Goal: Task Accomplishment & Management: Complete application form

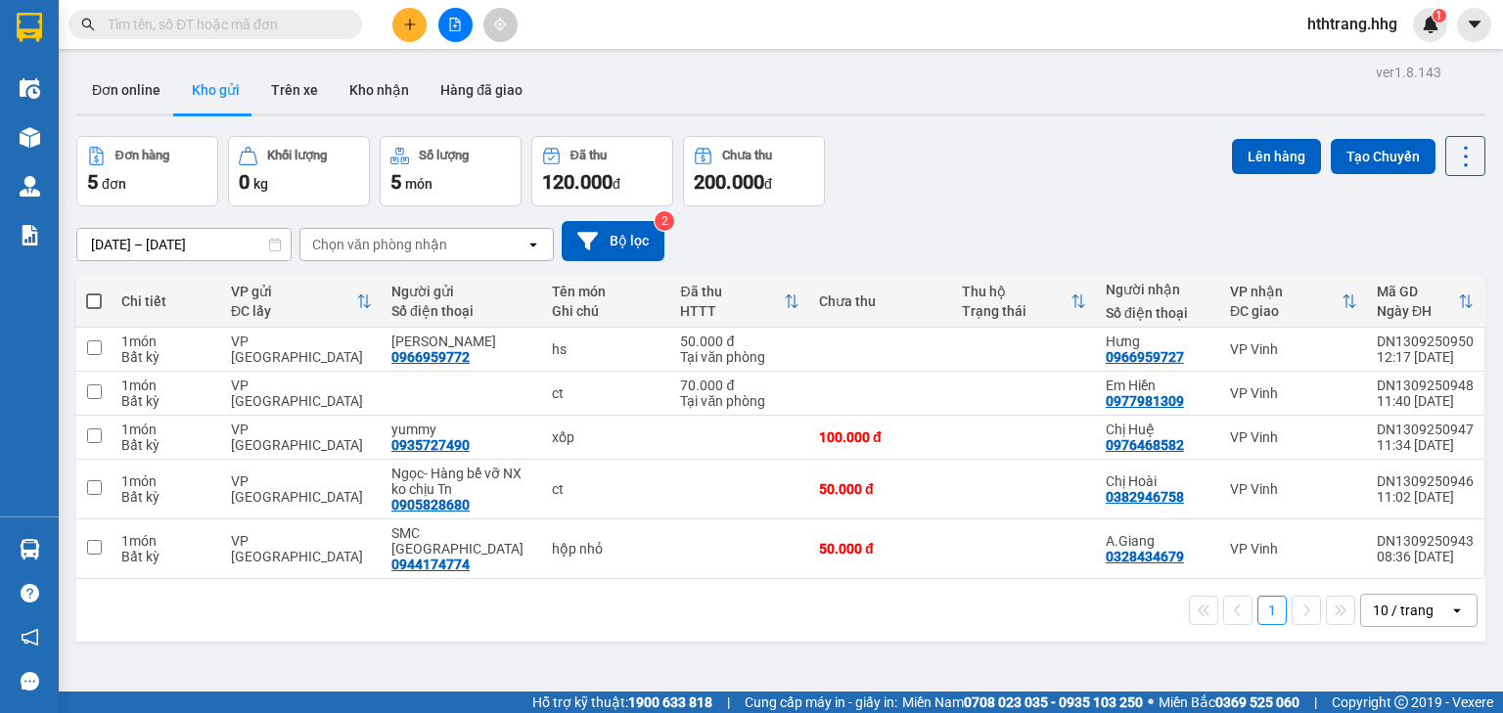
click at [398, 18] on button at bounding box center [409, 25] width 34 height 34
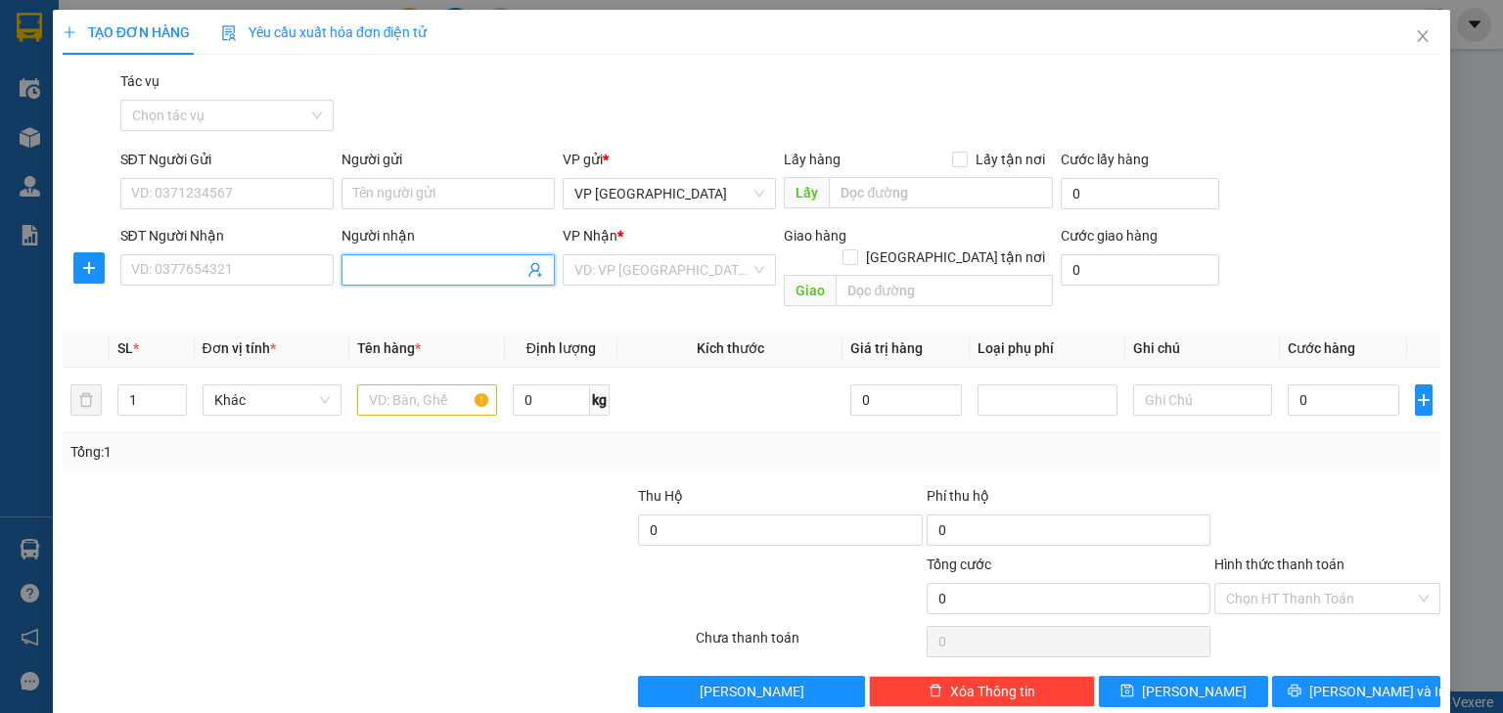
click at [401, 266] on input "Người nhận" at bounding box center [438, 270] width 170 height 22
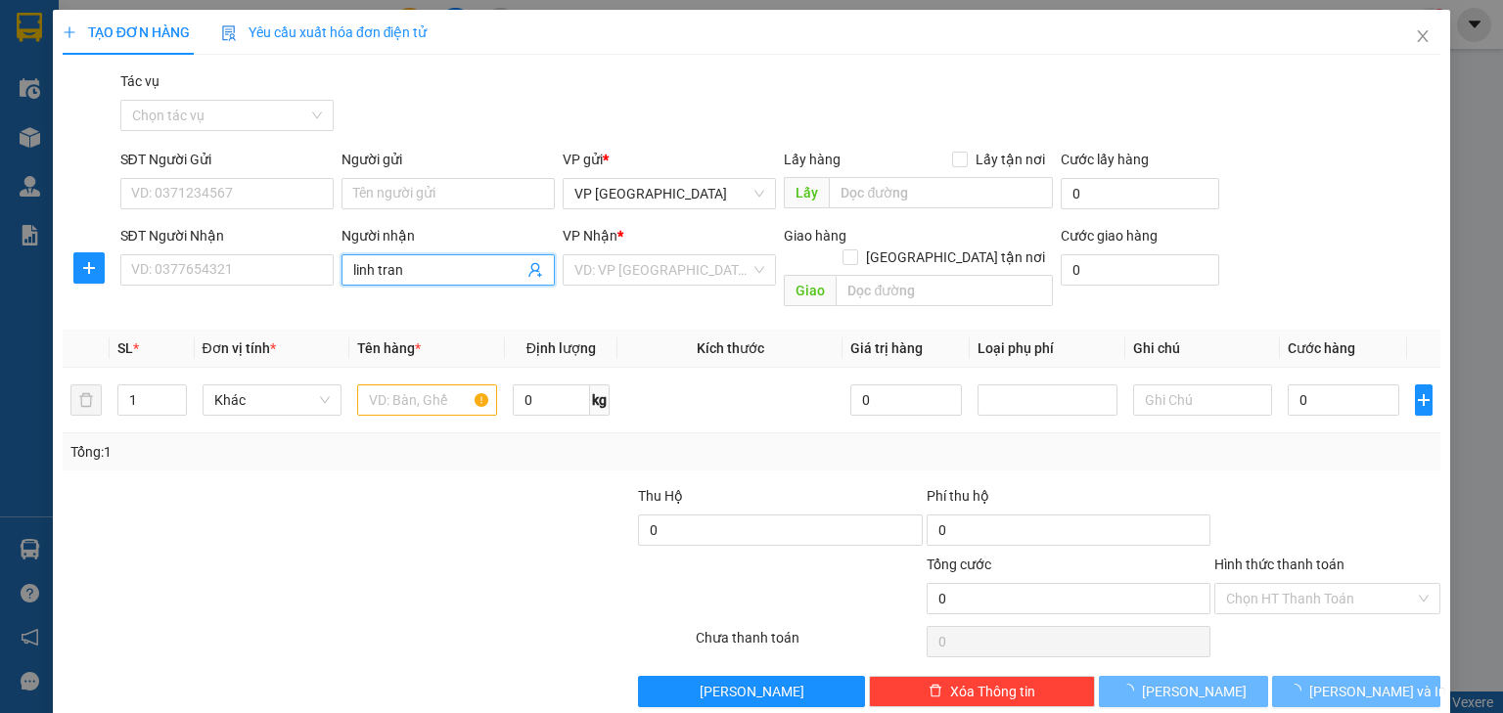
type input "linh trang"
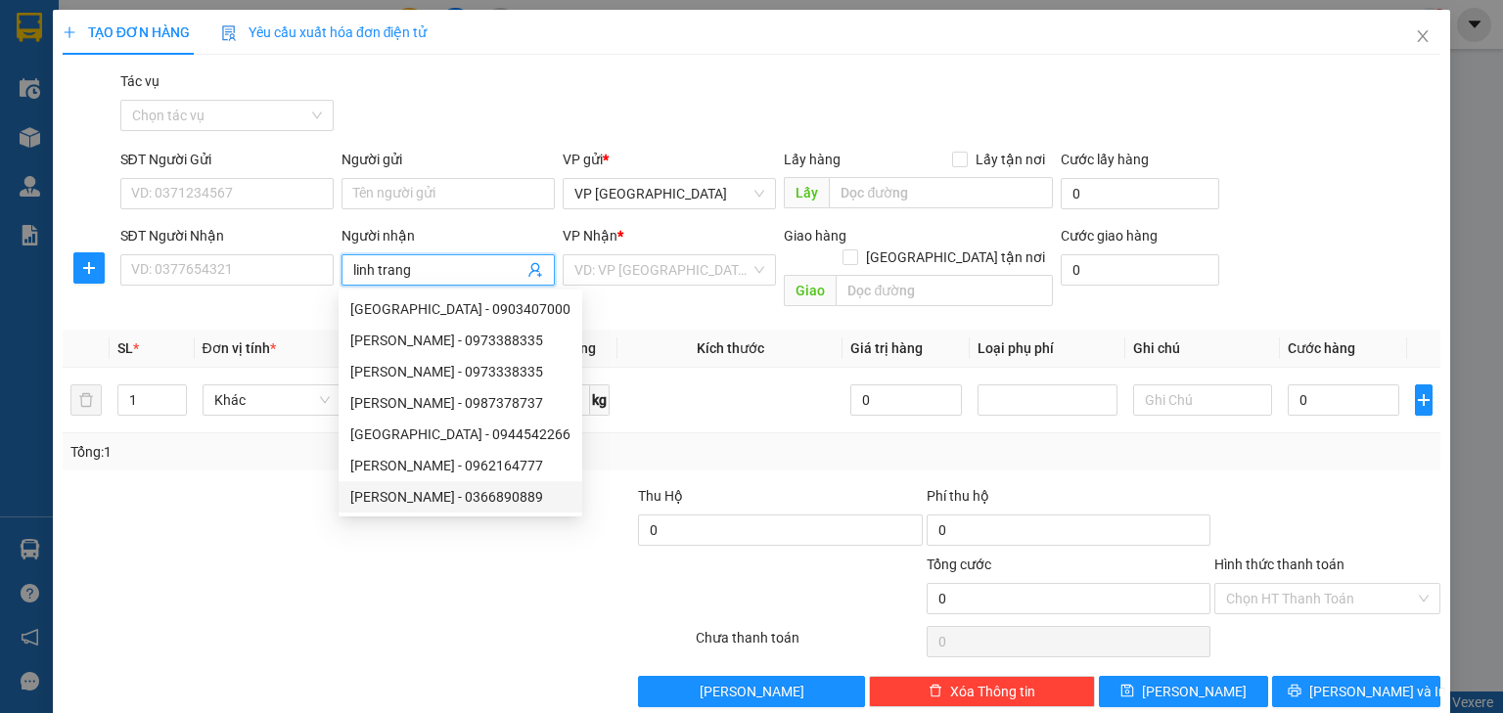
click at [469, 505] on div "[PERSON_NAME] - 0366890889" at bounding box center [460, 497] width 220 height 22
type input "0366890889"
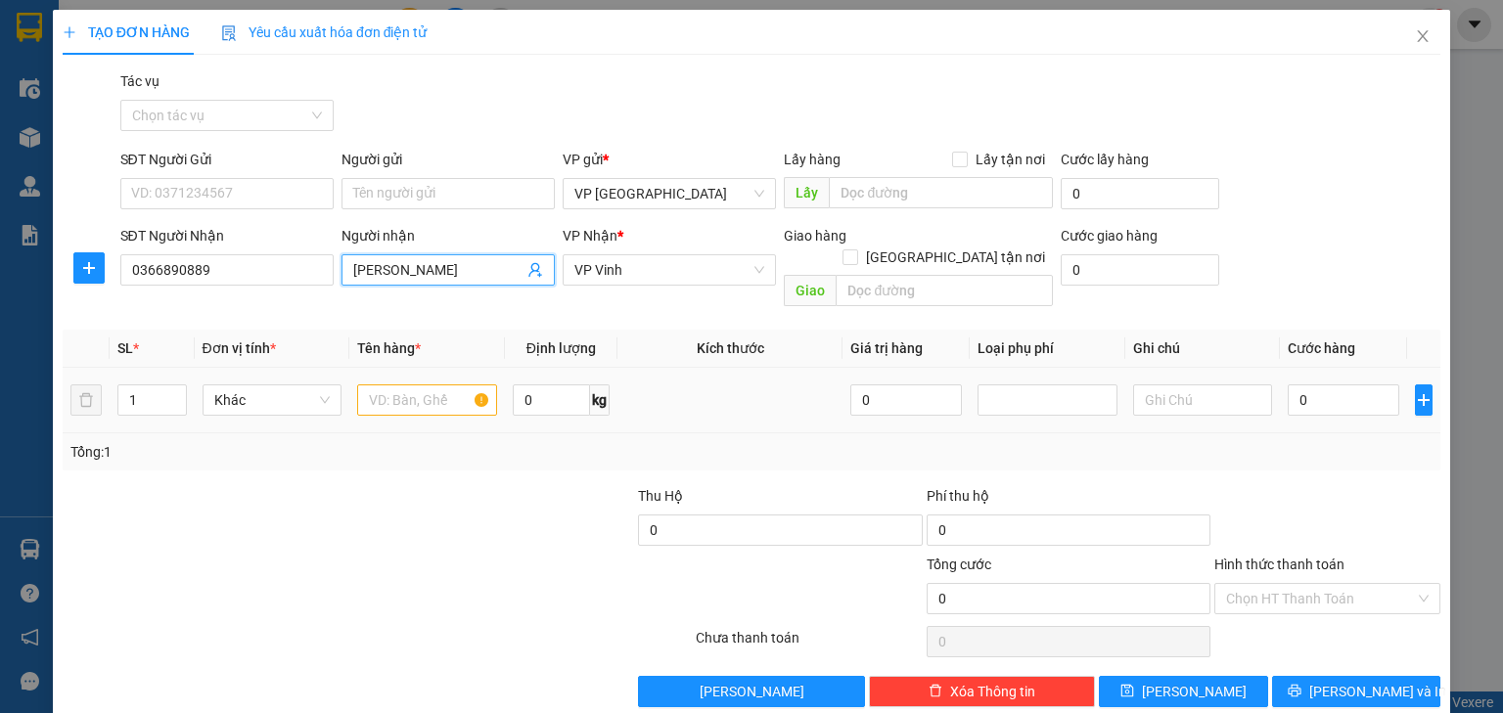
type input "[PERSON_NAME]"
click at [429, 384] on input "text" at bounding box center [427, 399] width 140 height 31
type input "xốp"
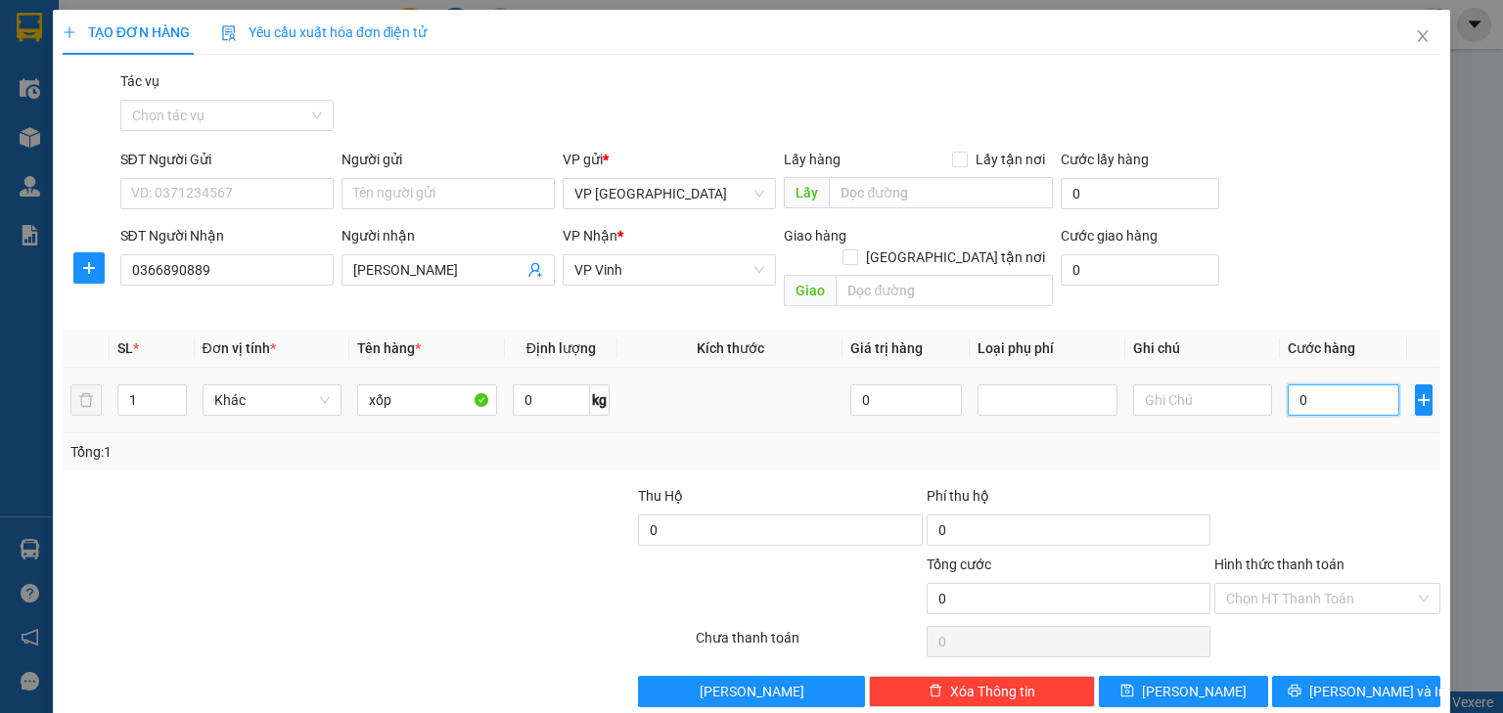
click at [1311, 384] on input "0" at bounding box center [1343, 399] width 112 height 31
type input "7"
type input "70"
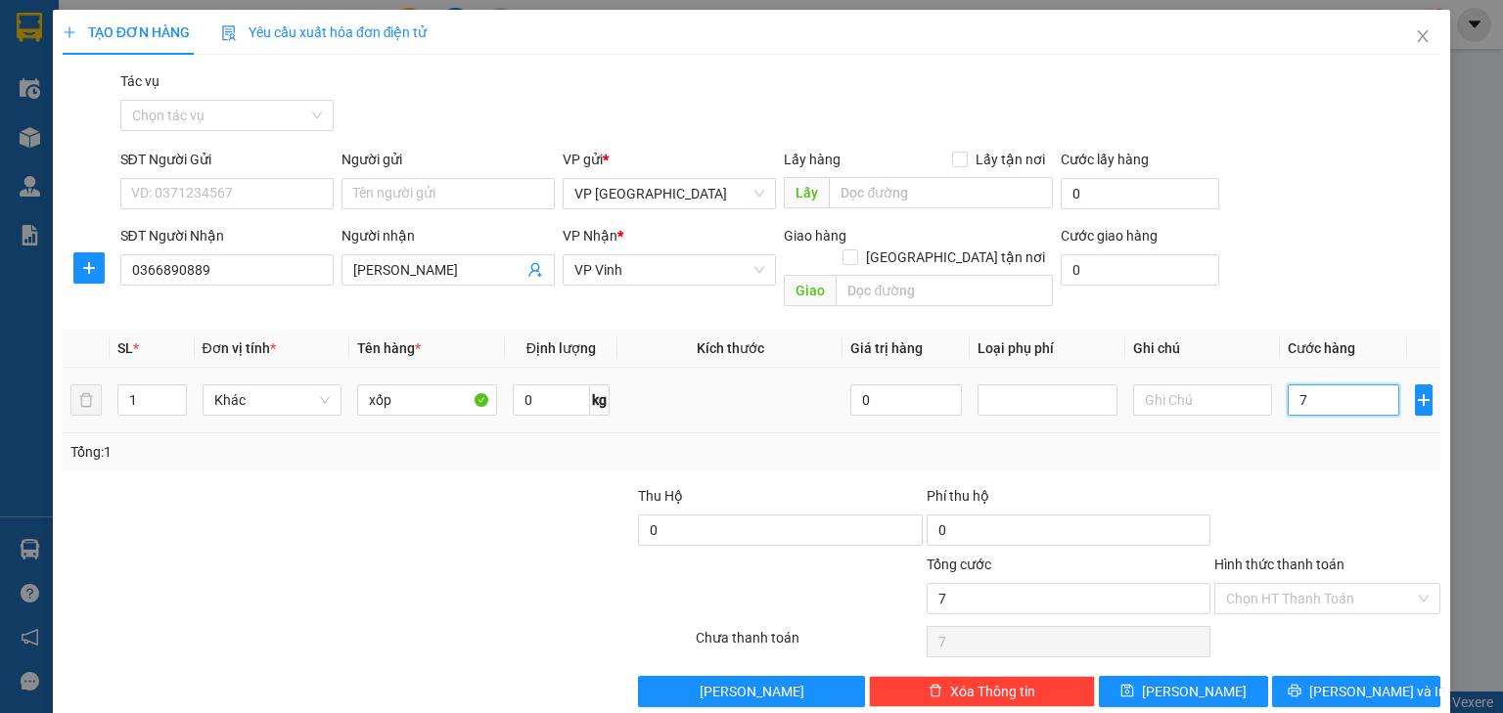
type input "70"
type input "700"
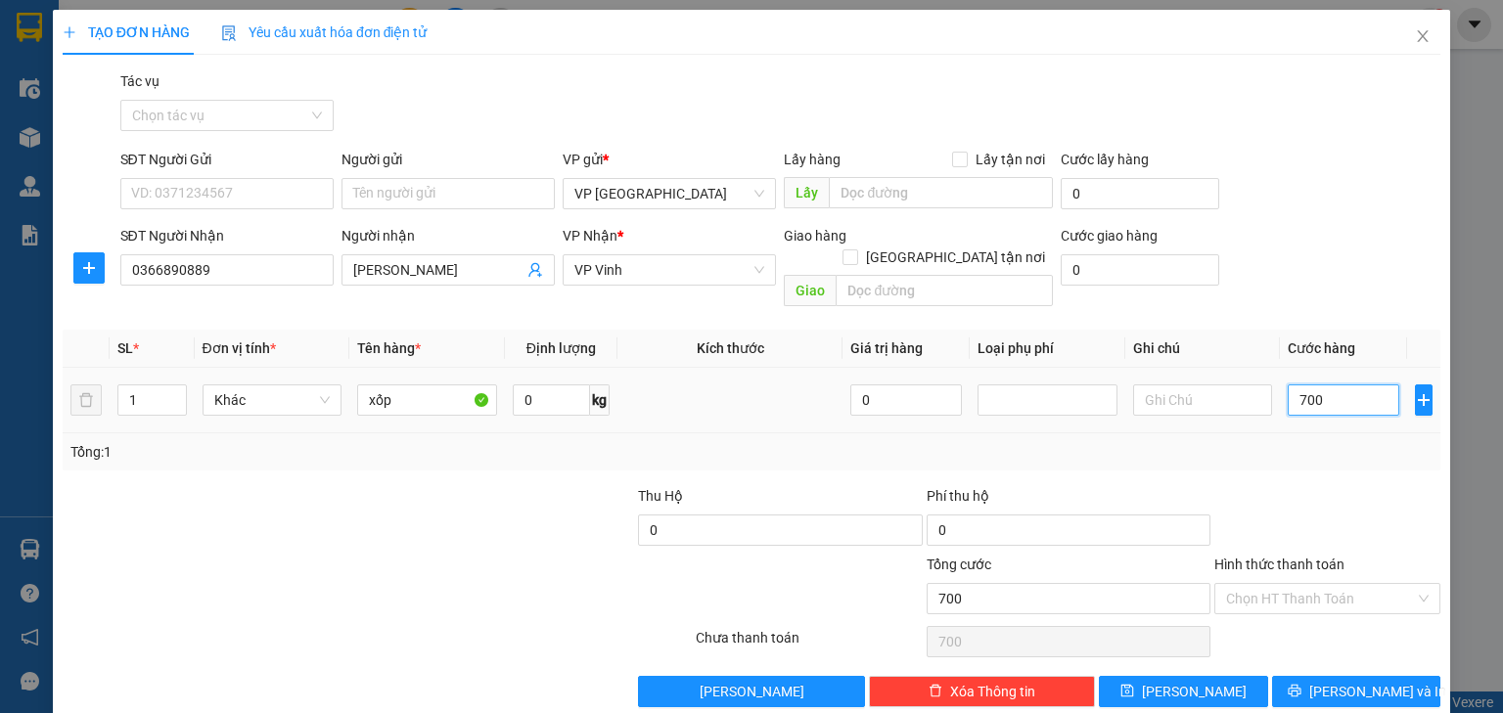
type input "7.000"
type input "70.000"
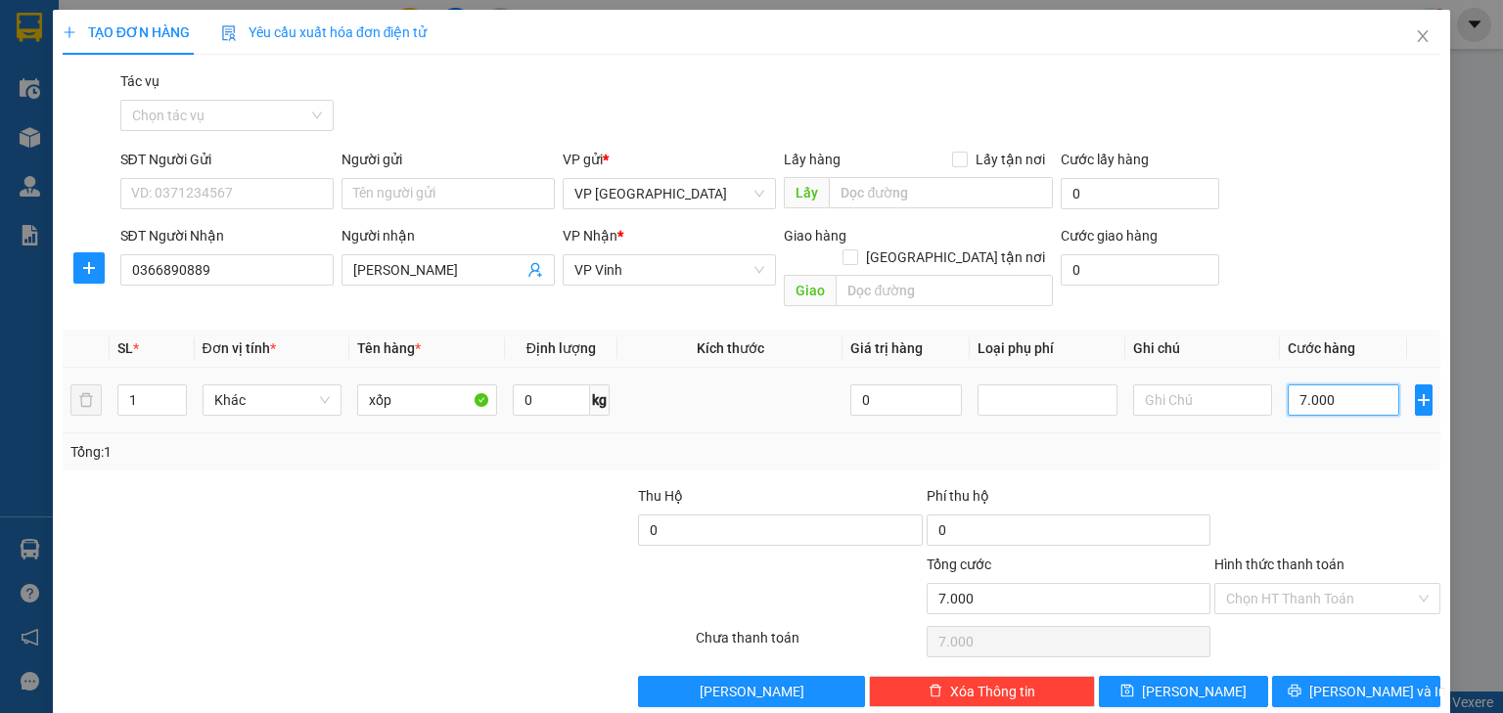
type input "70.000"
click at [1348, 681] on span "[PERSON_NAME] và In" at bounding box center [1377, 692] width 137 height 22
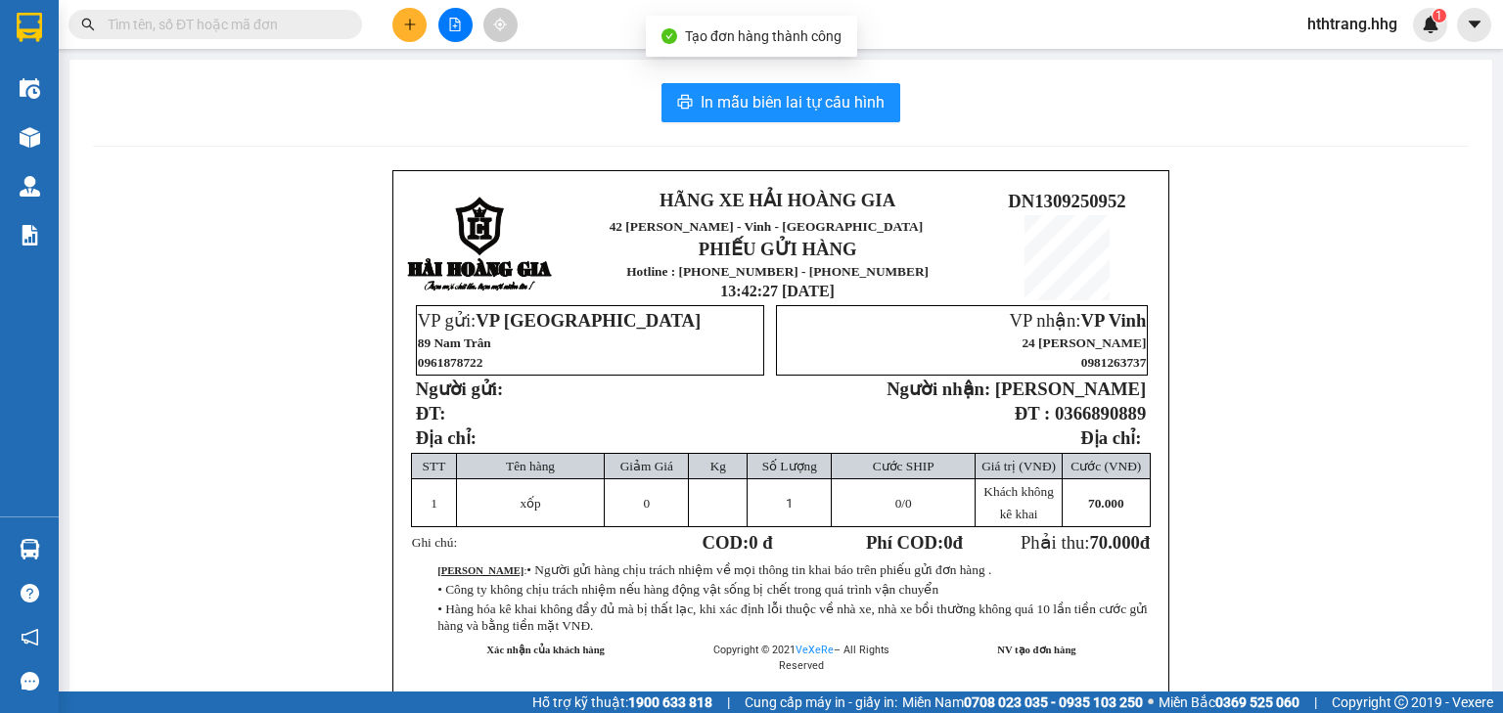
click at [768, 28] on span "Tạo đơn hàng thành công" at bounding box center [763, 36] width 157 height 16
click at [769, 40] on span "Tạo đơn hàng thành công" at bounding box center [763, 36] width 157 height 16
click at [778, 97] on span "In mẫu biên lai tự cấu hình" at bounding box center [792, 102] width 184 height 24
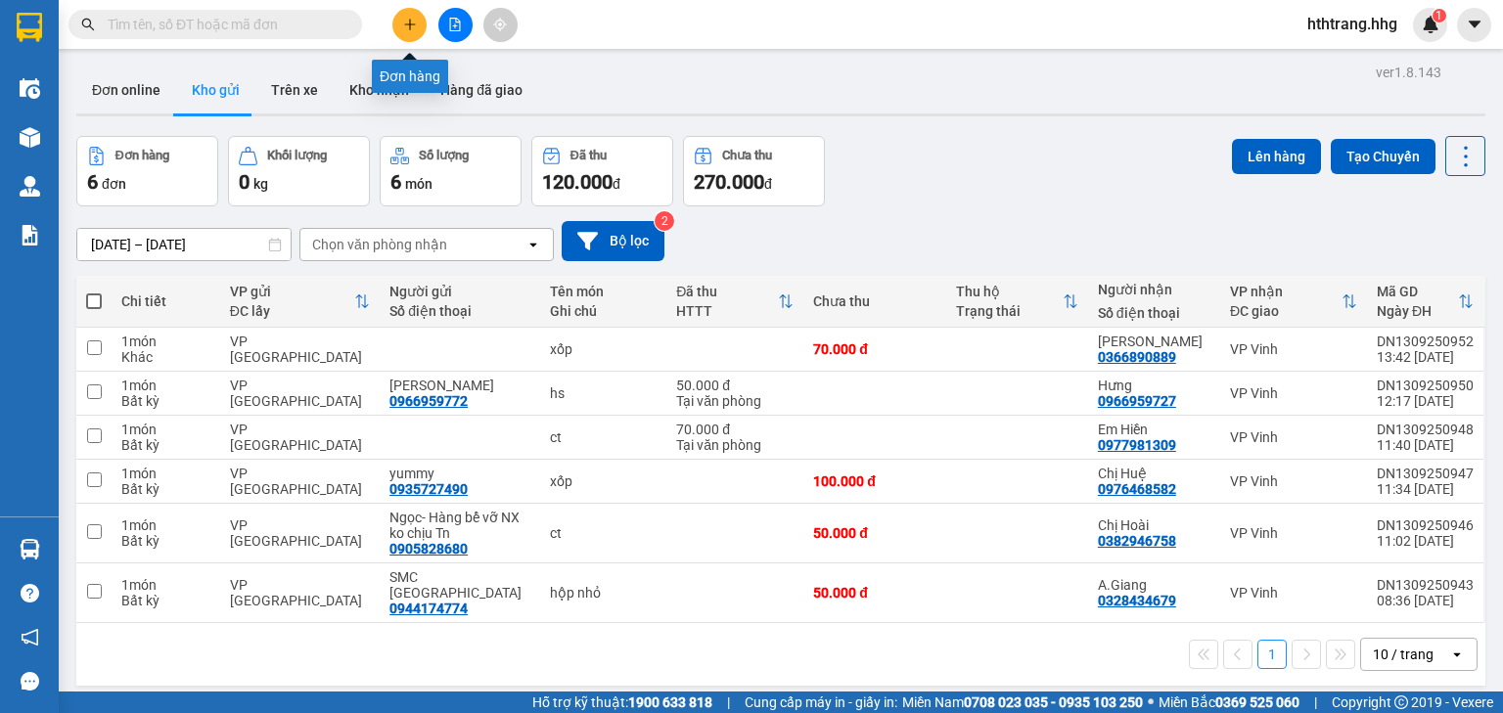
click at [404, 25] on icon "plus" at bounding box center [410, 25] width 14 height 14
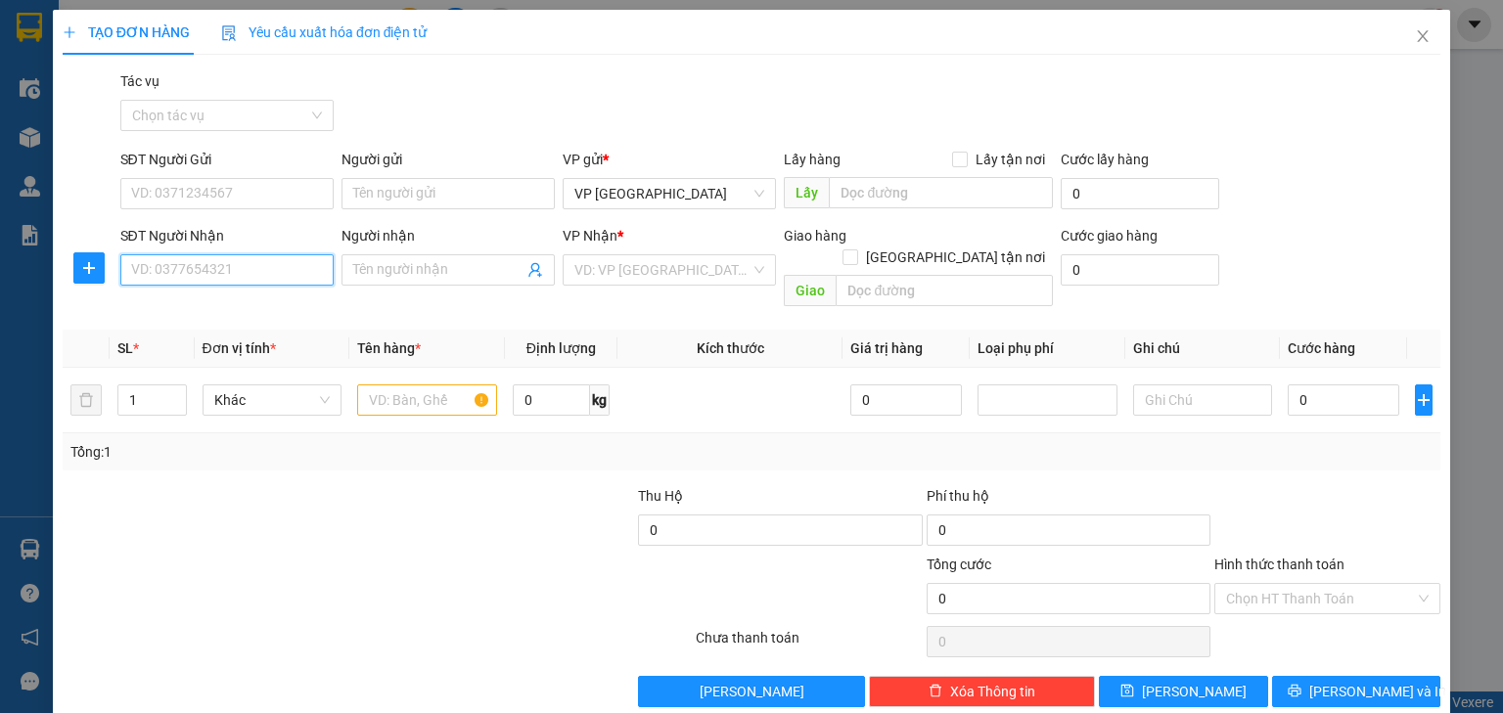
click at [167, 274] on input "SĐT Người Nhận" at bounding box center [226, 269] width 213 height 31
click at [172, 312] on div "0339835106" at bounding box center [225, 309] width 188 height 22
click at [669, 276] on span "VP [GEOGRAPHIC_DATA]" at bounding box center [669, 269] width 190 height 29
type input "0339835106"
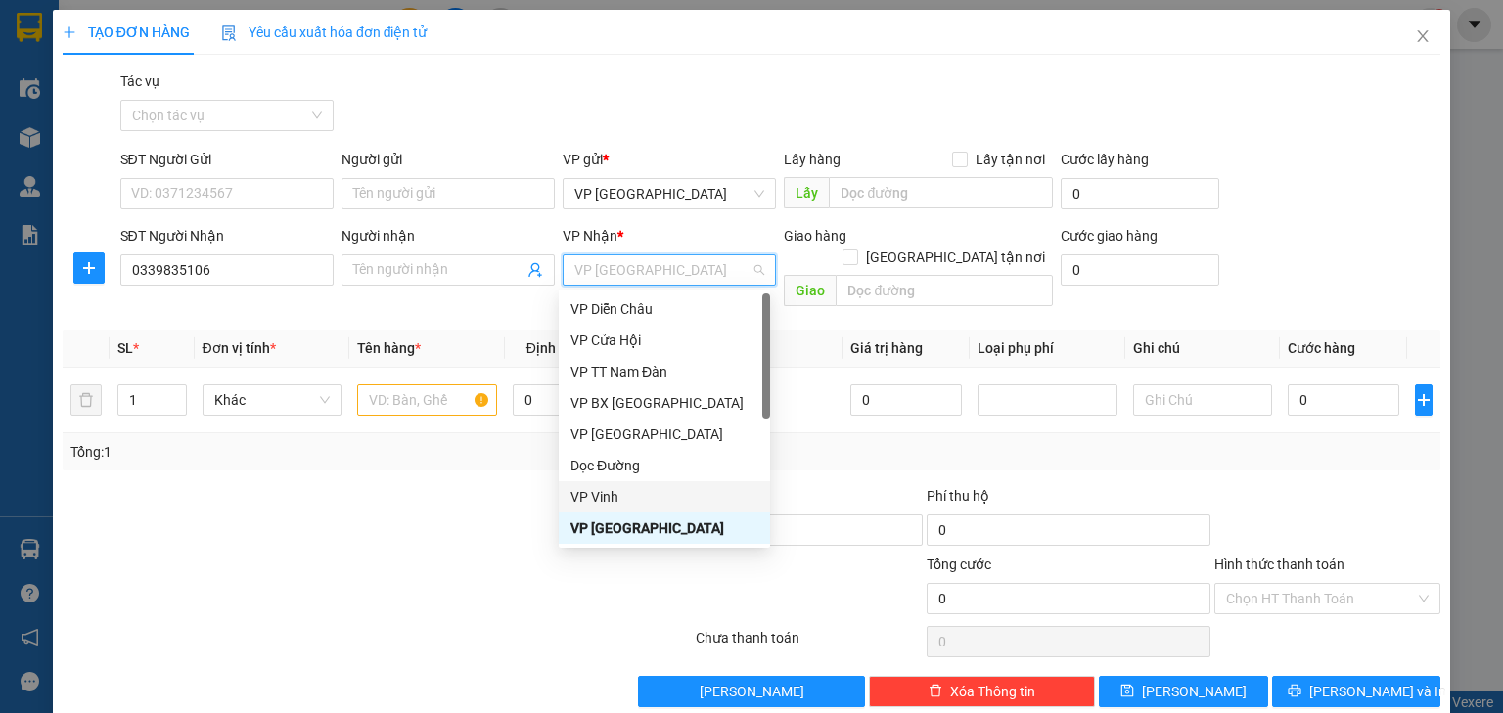
click at [661, 500] on div "VP Vinh" at bounding box center [664, 497] width 188 height 22
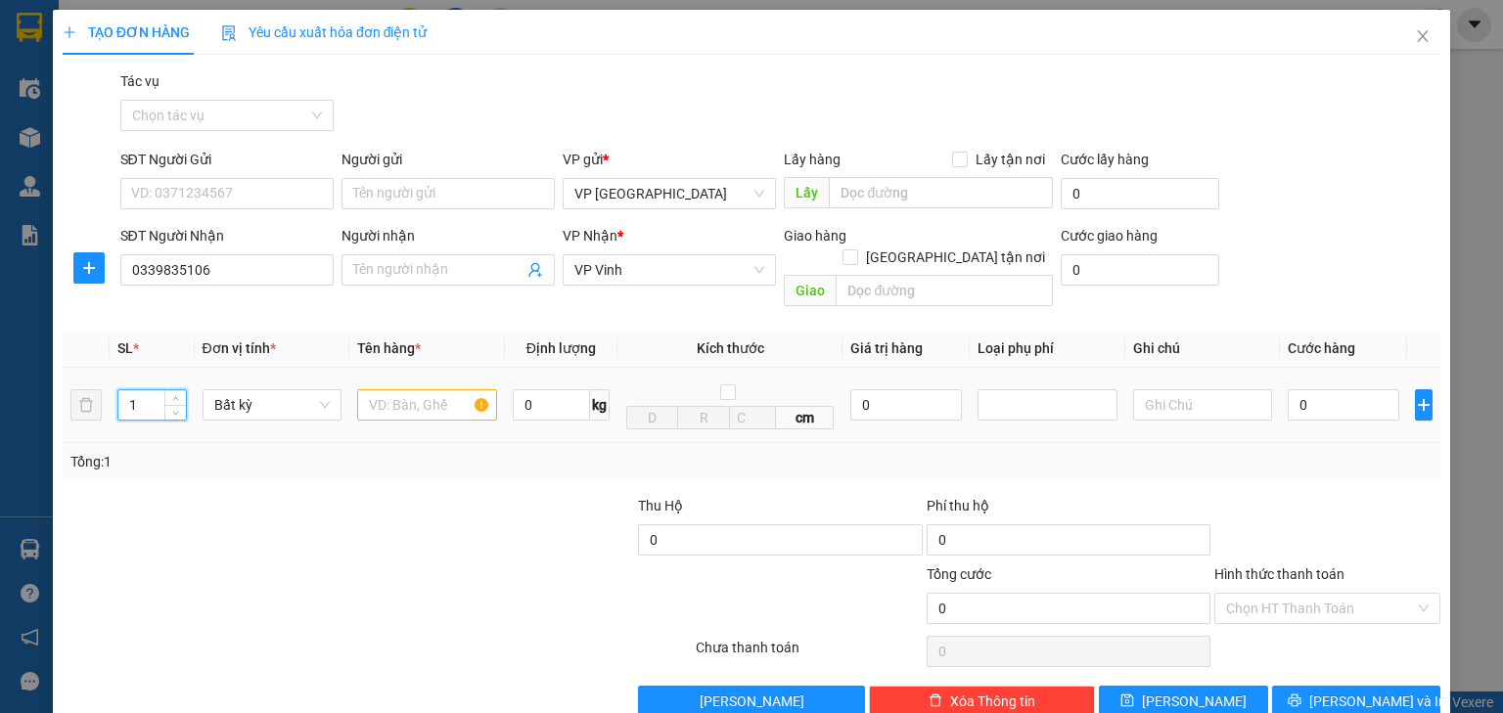
click at [145, 390] on input "1" at bounding box center [151, 404] width 67 height 29
type input "4"
click at [385, 391] on input "text" at bounding box center [427, 404] width 140 height 31
type input "ct+túi da rượu+2 túi đen"
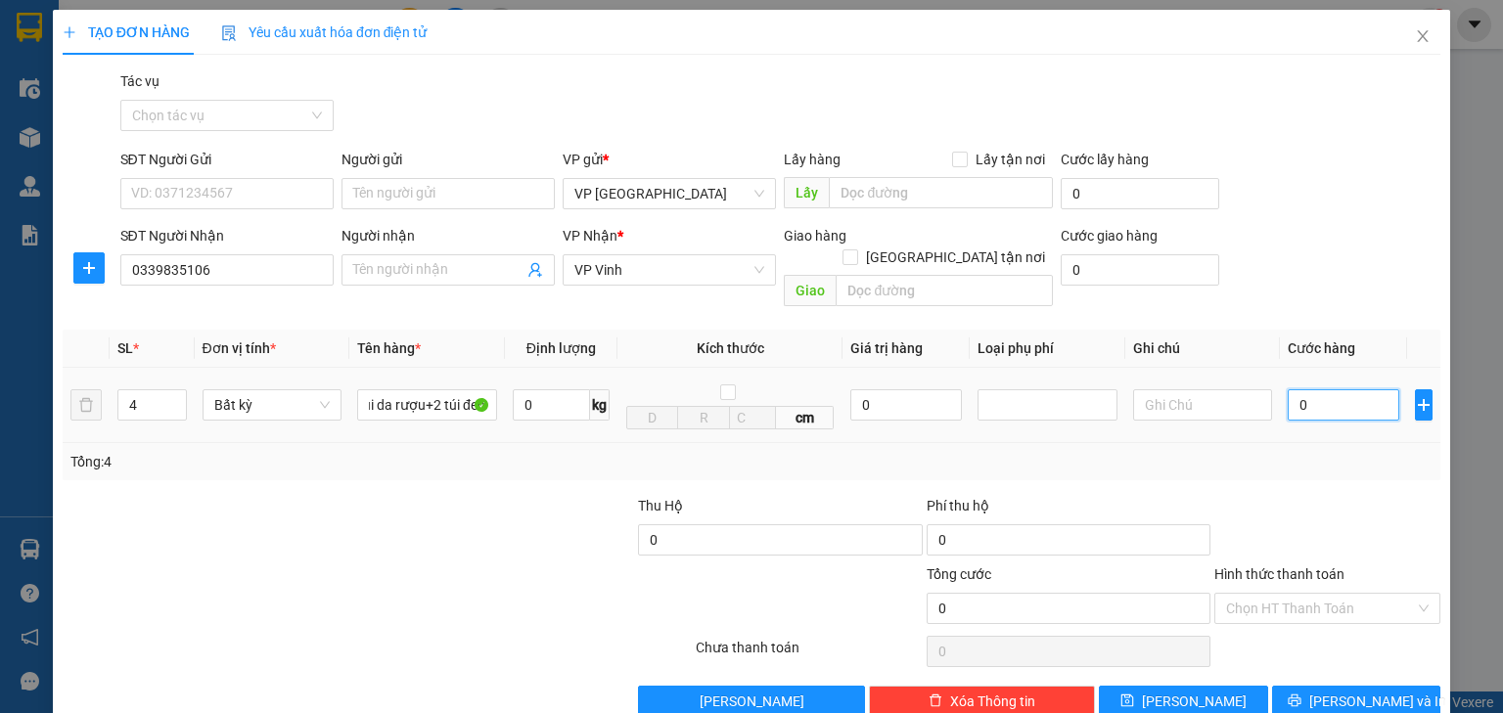
click at [1301, 389] on input "0" at bounding box center [1343, 404] width 112 height 31
type input "1"
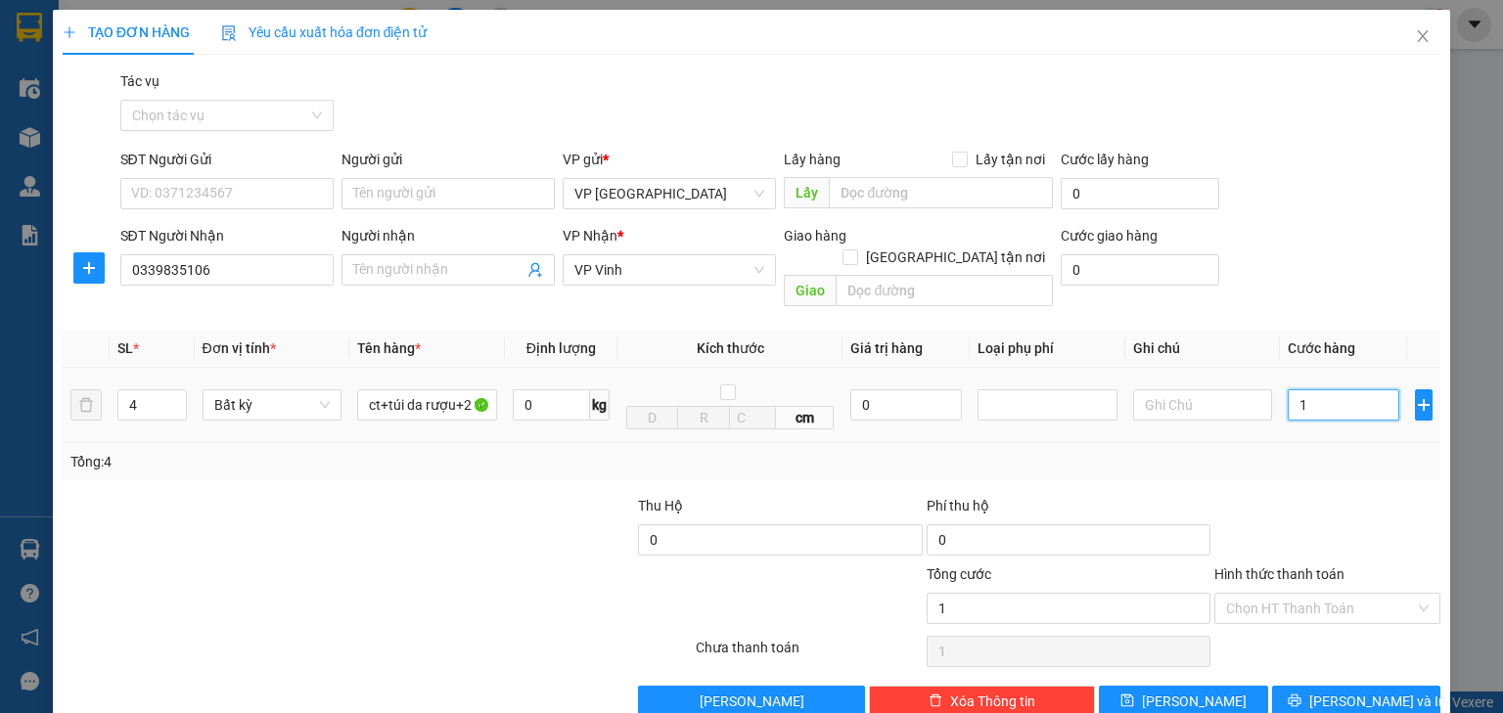
type input "12"
type input "120"
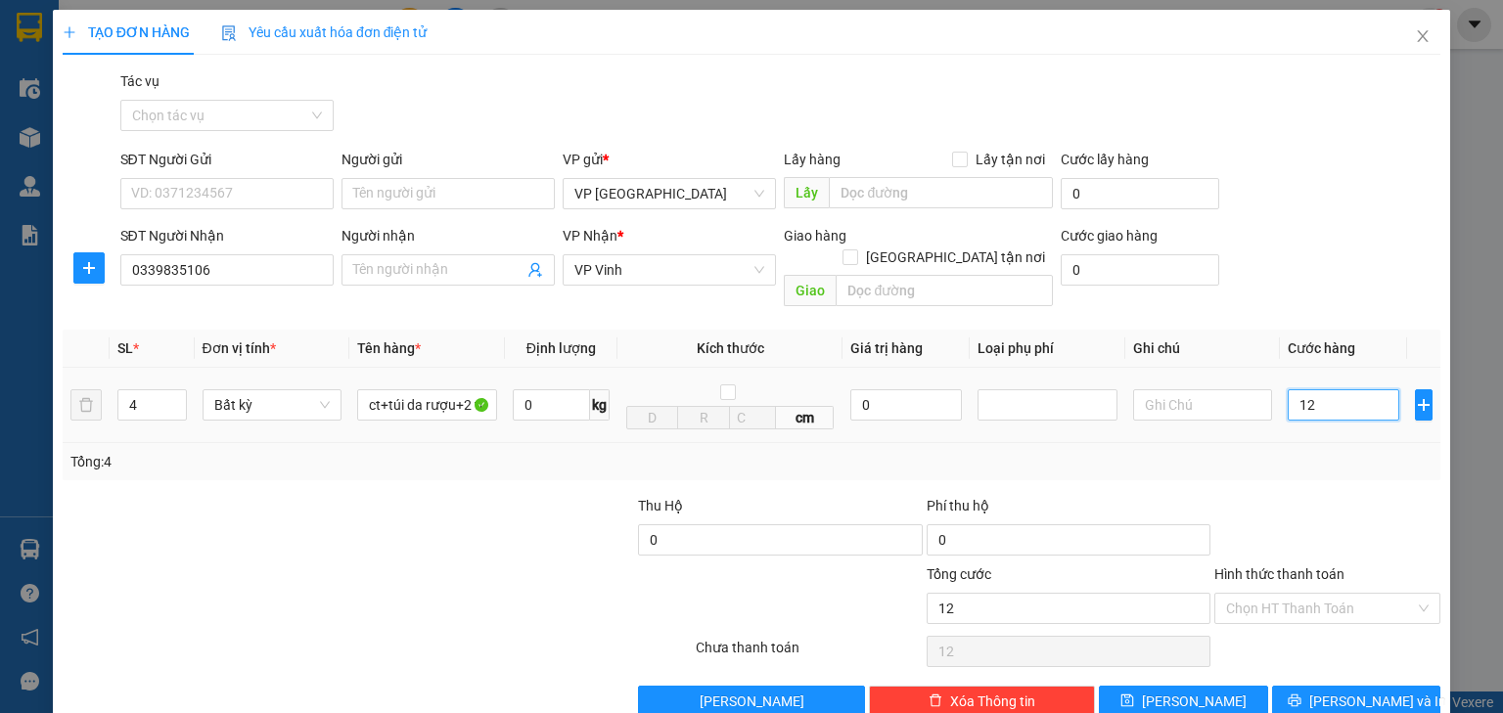
type input "120"
type input "1.200"
type input "12.000"
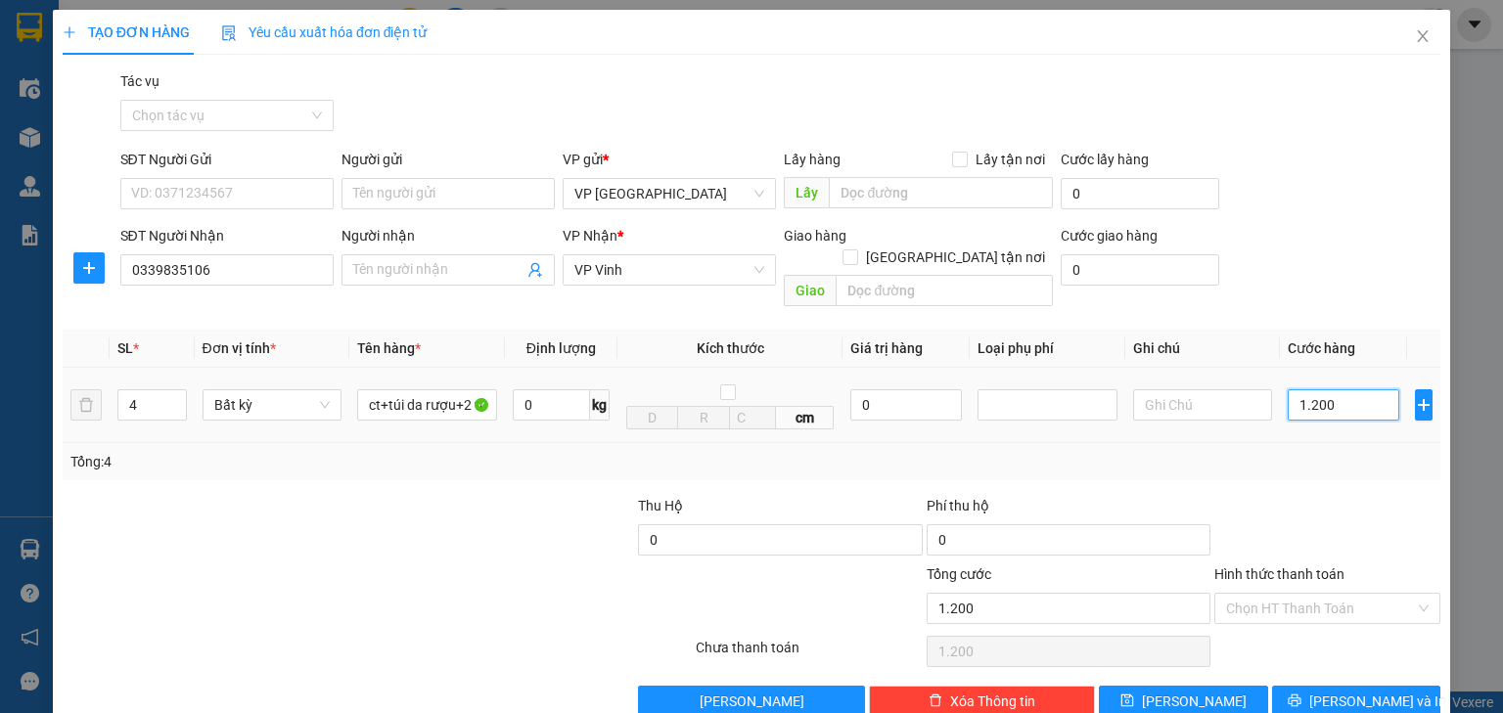
type input "12.000"
type input "120.000"
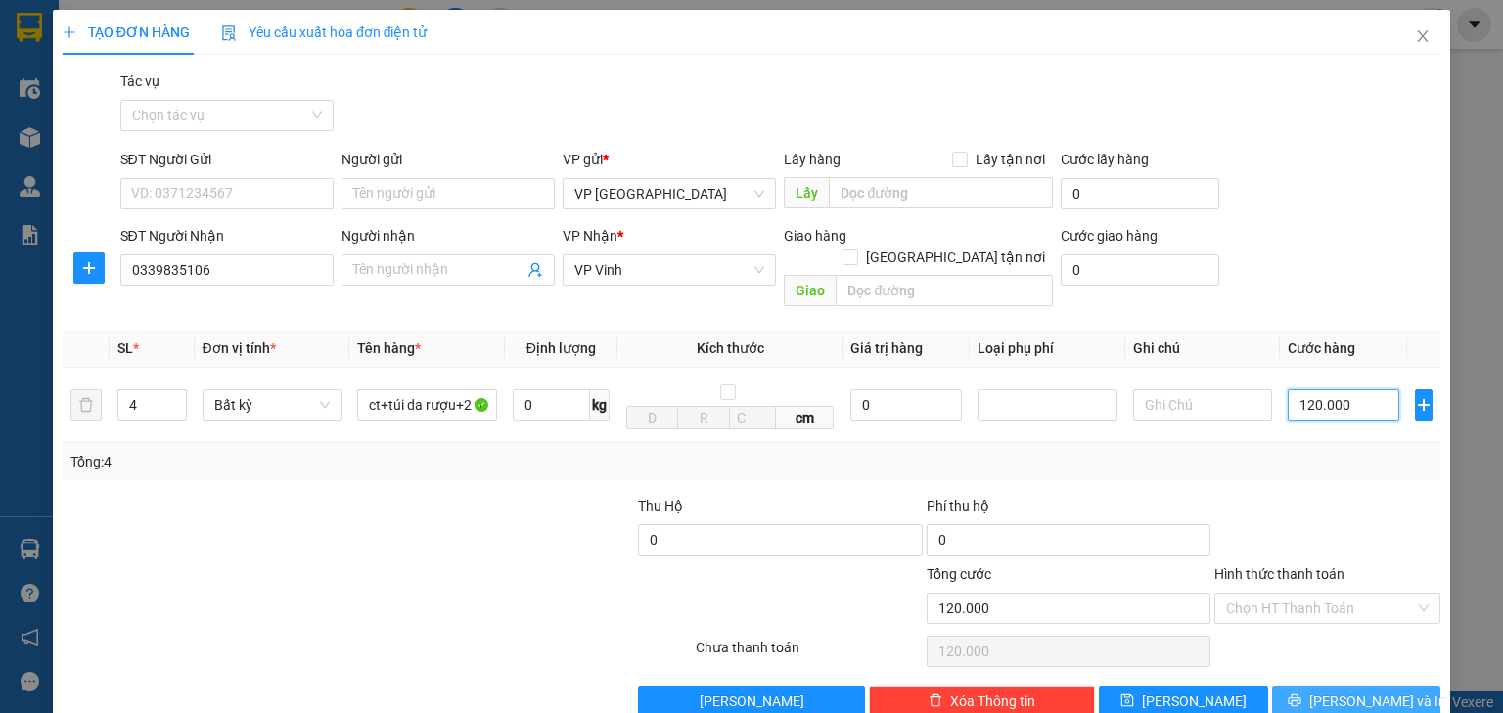
type input "120.000"
click at [1364, 691] on span "[PERSON_NAME] và In" at bounding box center [1377, 702] width 137 height 22
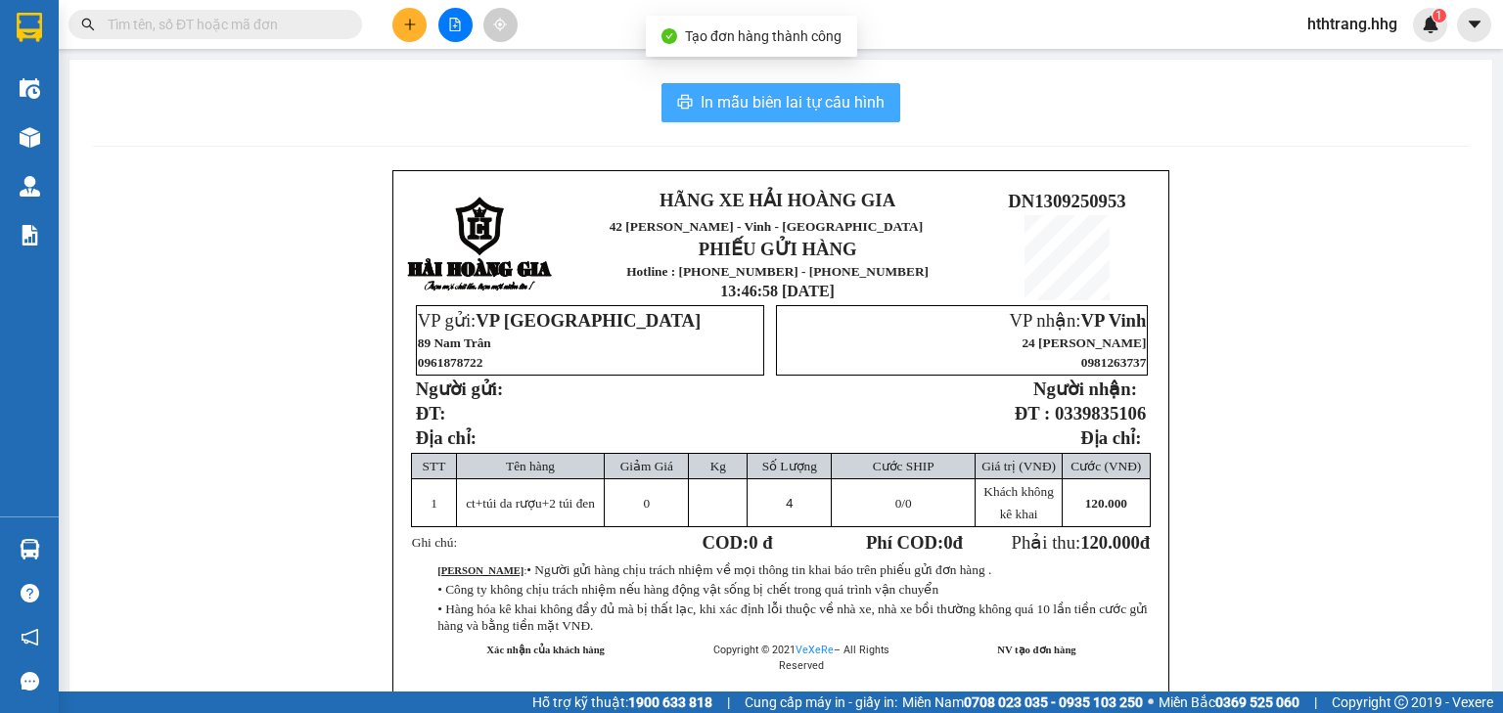
click at [756, 94] on span "In mẫu biên lai tự cấu hình" at bounding box center [792, 102] width 184 height 24
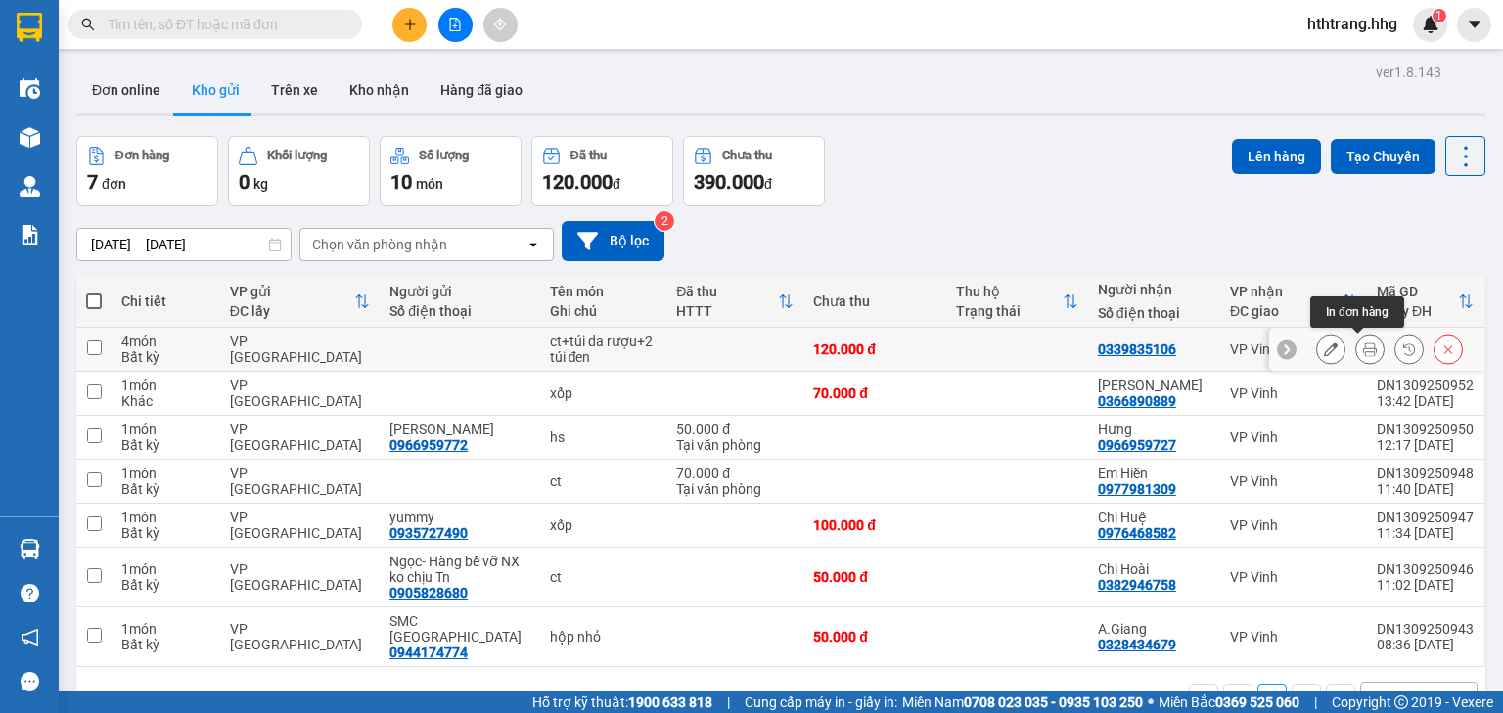
click at [1356, 348] on button at bounding box center [1369, 350] width 27 height 34
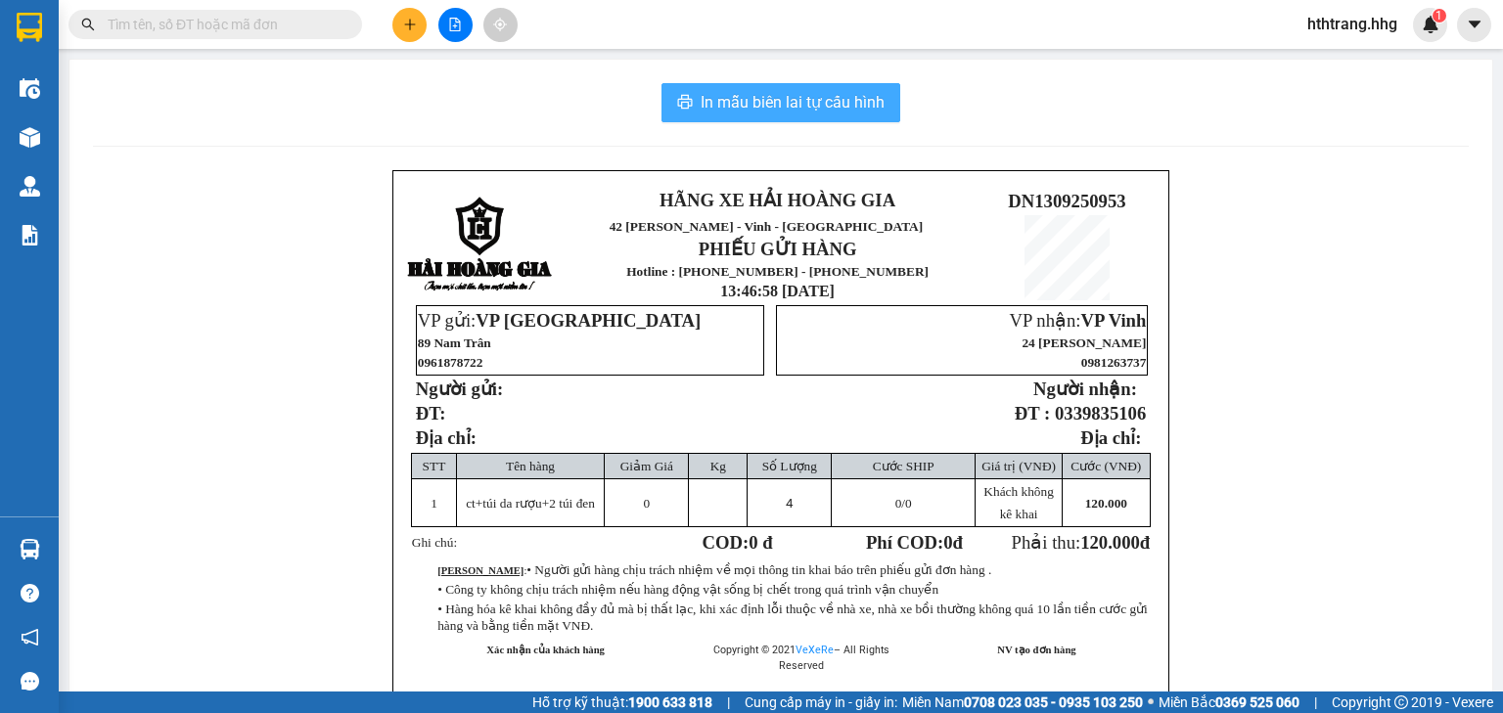
click at [826, 91] on span "In mẫu biên lai tự cấu hình" at bounding box center [792, 102] width 184 height 24
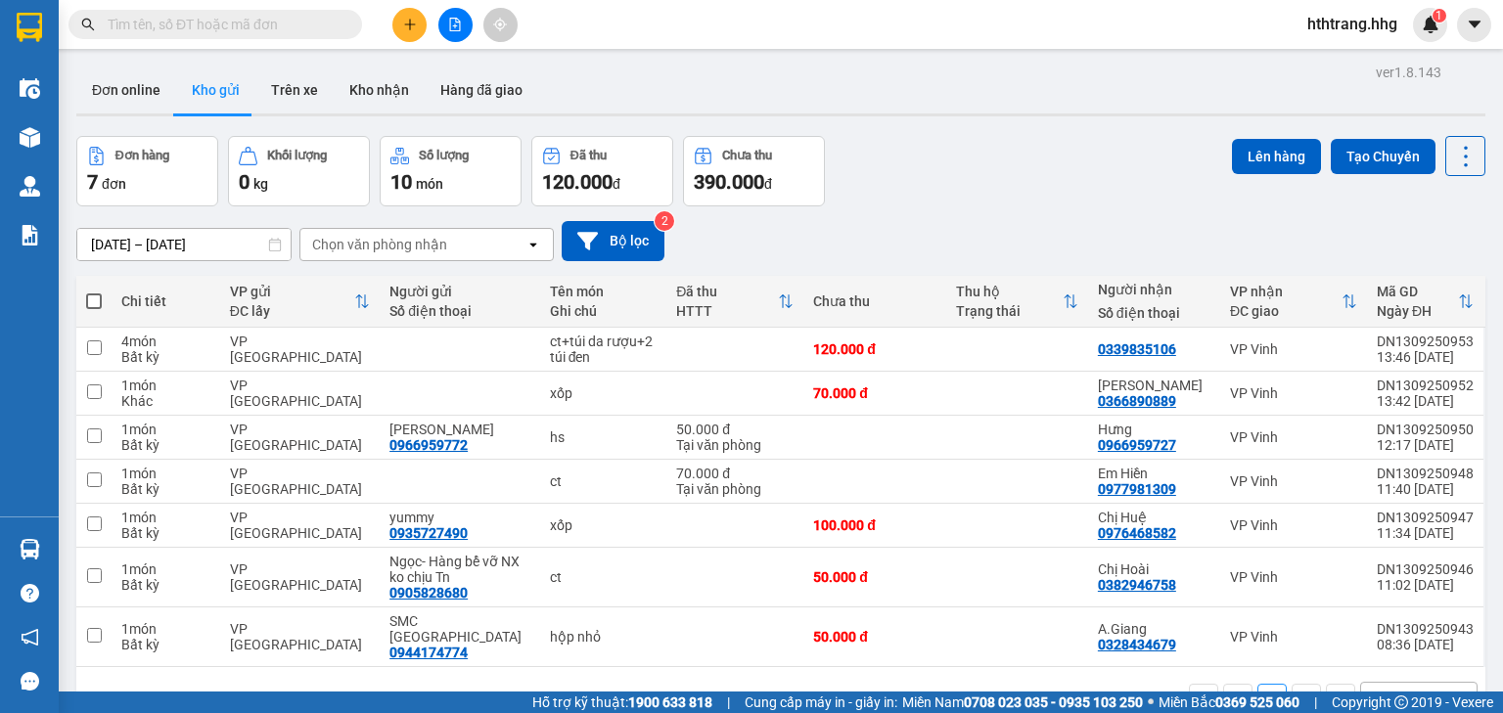
click at [1347, 31] on span "hthtrang.hhg" at bounding box center [1351, 24] width 121 height 24
click at [1346, 56] on span "Đăng xuất" at bounding box center [1360, 61] width 82 height 22
